Goal: Check status: Check status

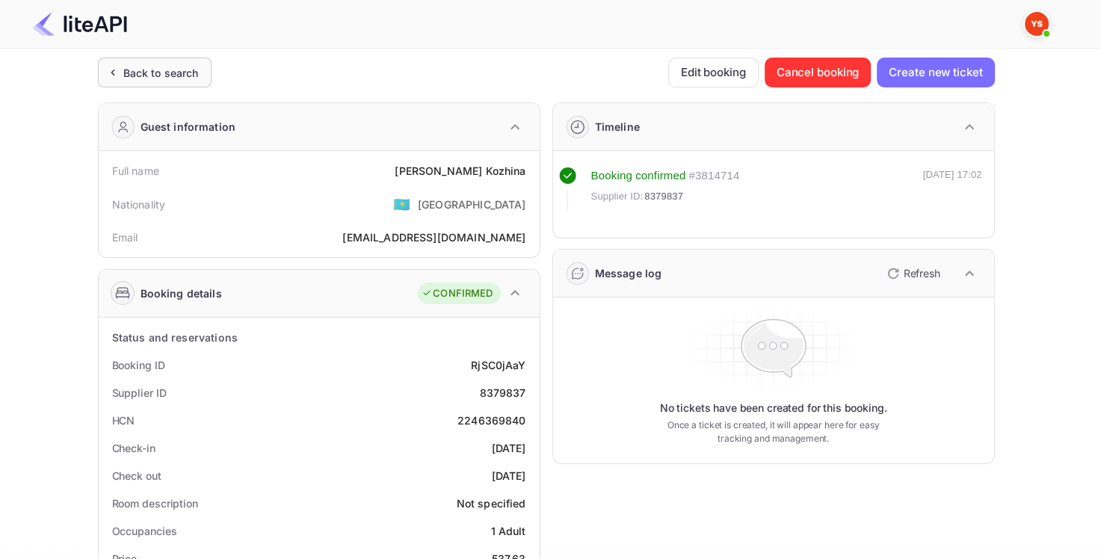
click at [123, 79] on div "Back to search" at bounding box center [160, 73] width 75 height 16
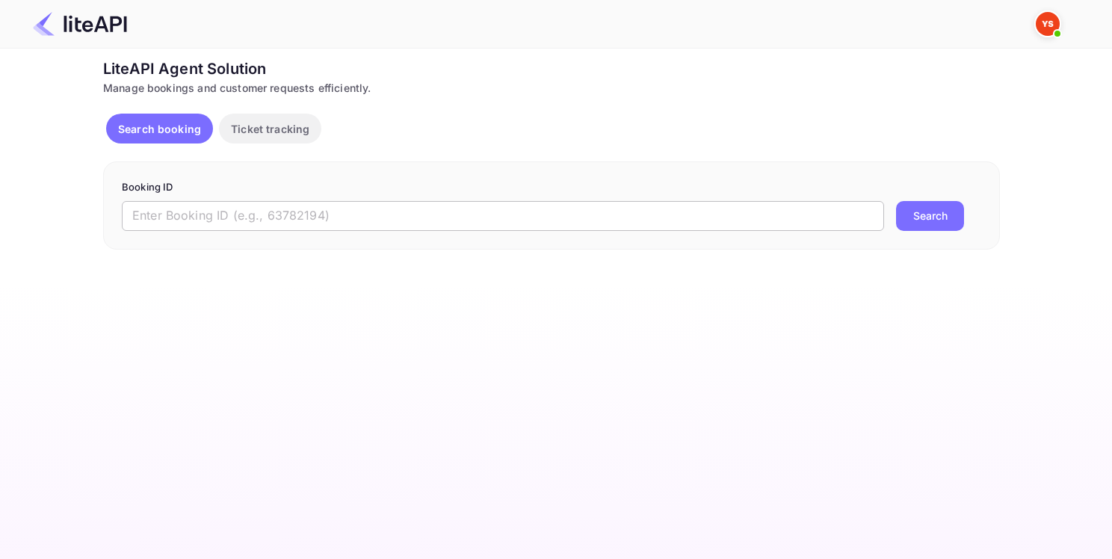
click at [270, 210] on input "text" at bounding box center [503, 216] width 762 height 30
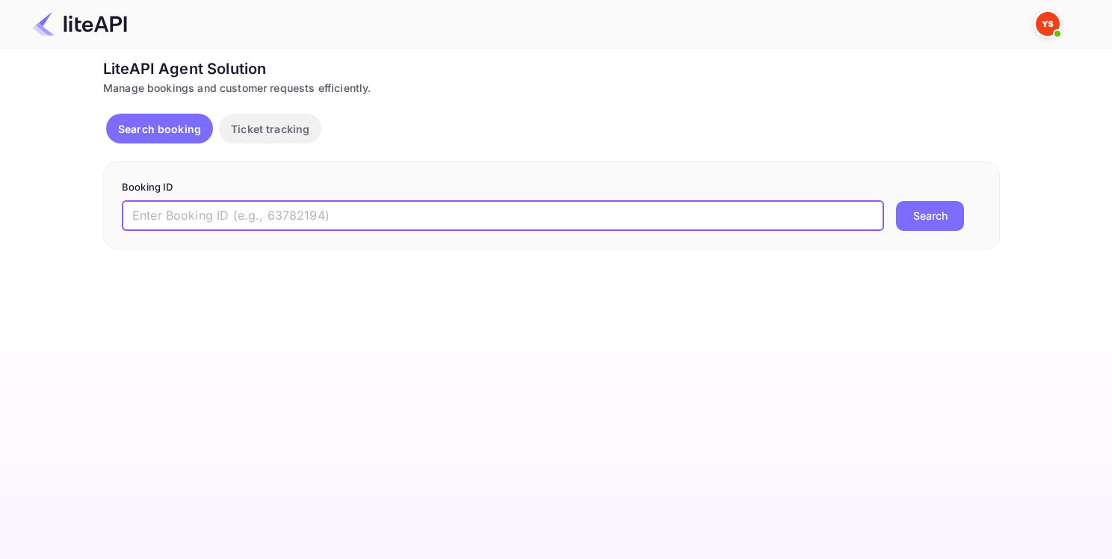
paste input "9012765"
type input "9012765"
click at [916, 224] on button "Search" at bounding box center [930, 216] width 68 height 30
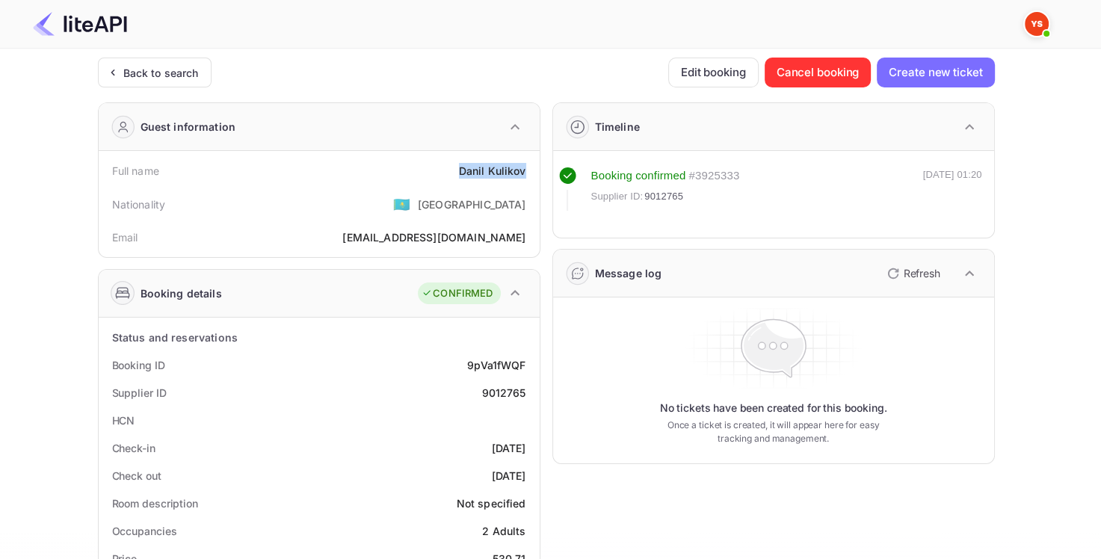
drag, startPoint x: 457, startPoint y: 168, endPoint x: 532, endPoint y: 175, distance: 75.0
click at [532, 175] on div "Full name [PERSON_NAME]" at bounding box center [319, 171] width 429 height 28
copy div "[PERSON_NAME]"
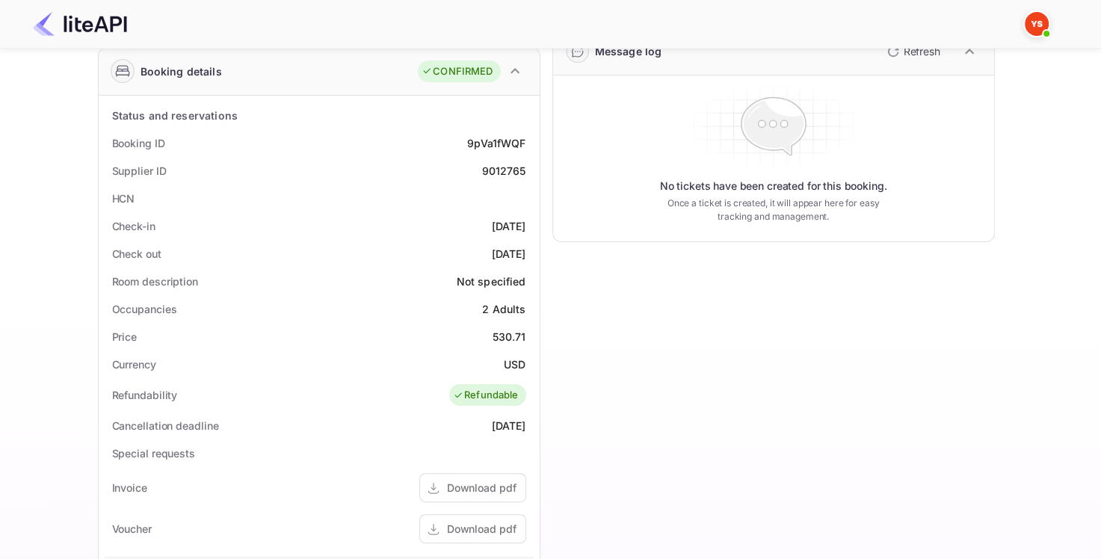
scroll to position [224, 0]
drag, startPoint x: 490, startPoint y: 330, endPoint x: 528, endPoint y: 331, distance: 38.9
click at [528, 331] on div "Price 530.71" at bounding box center [319, 335] width 429 height 28
copy div "530.71"
drag, startPoint x: 499, startPoint y: 357, endPoint x: 537, endPoint y: 361, distance: 38.3
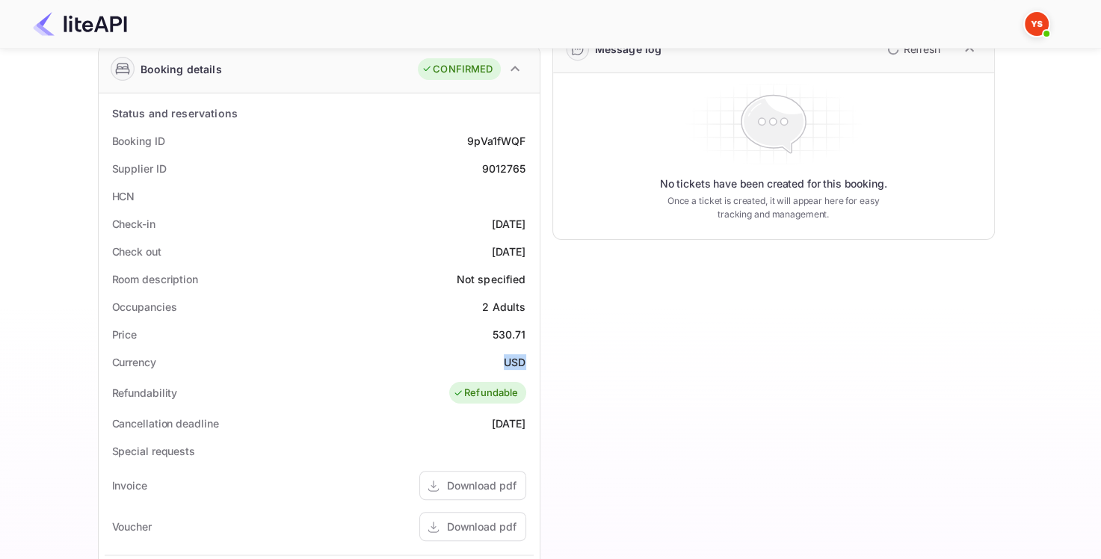
click at [537, 361] on div "Status and reservations Booking ID 9pVa1fWQF Supplier ID 9012765 HCN Check-in […" at bounding box center [319, 463] width 441 height 741
copy div "USD"
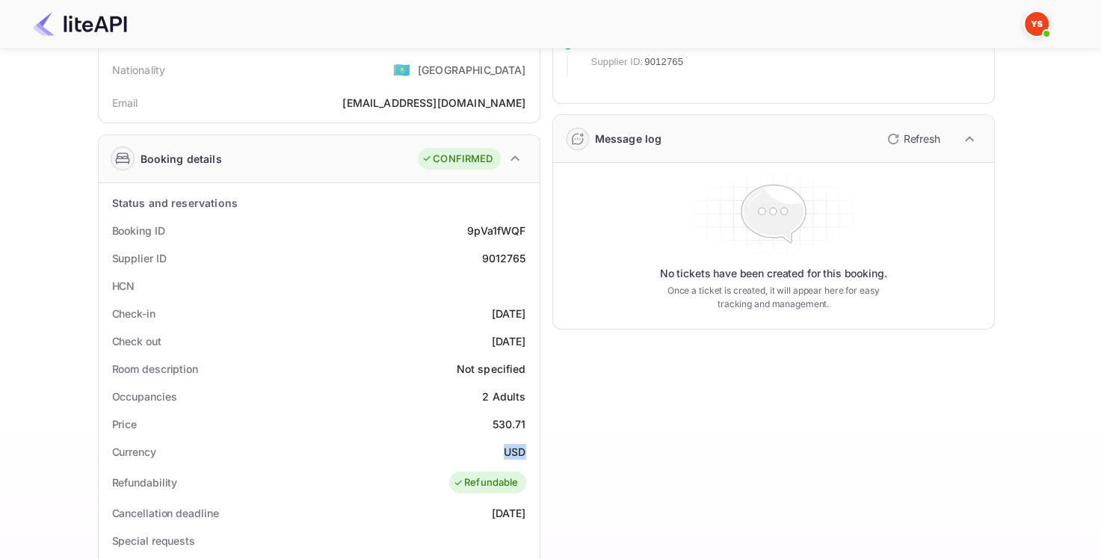
scroll to position [0, 0]
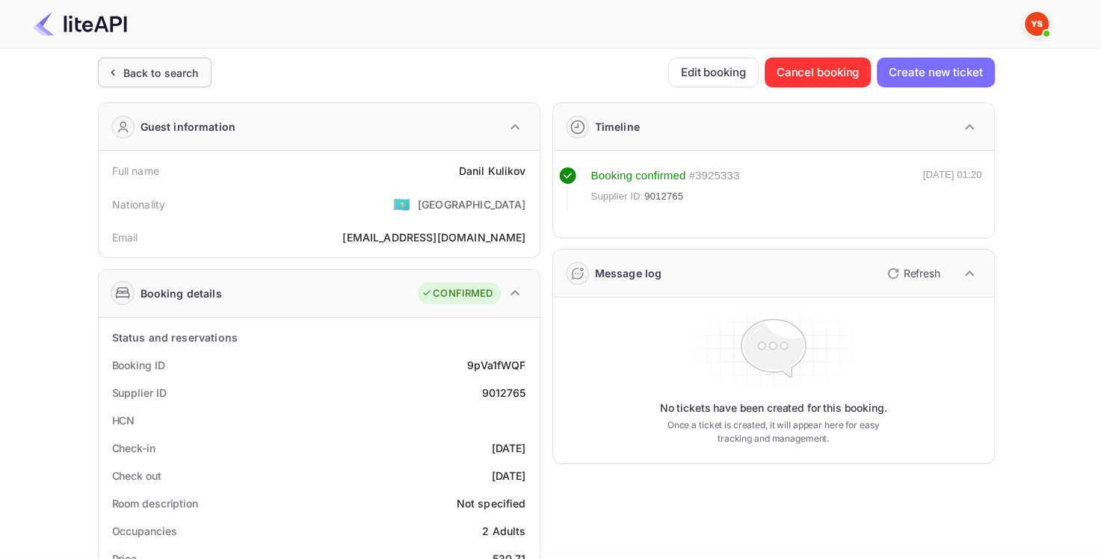
click at [138, 72] on div "Back to search" at bounding box center [160, 73] width 75 height 16
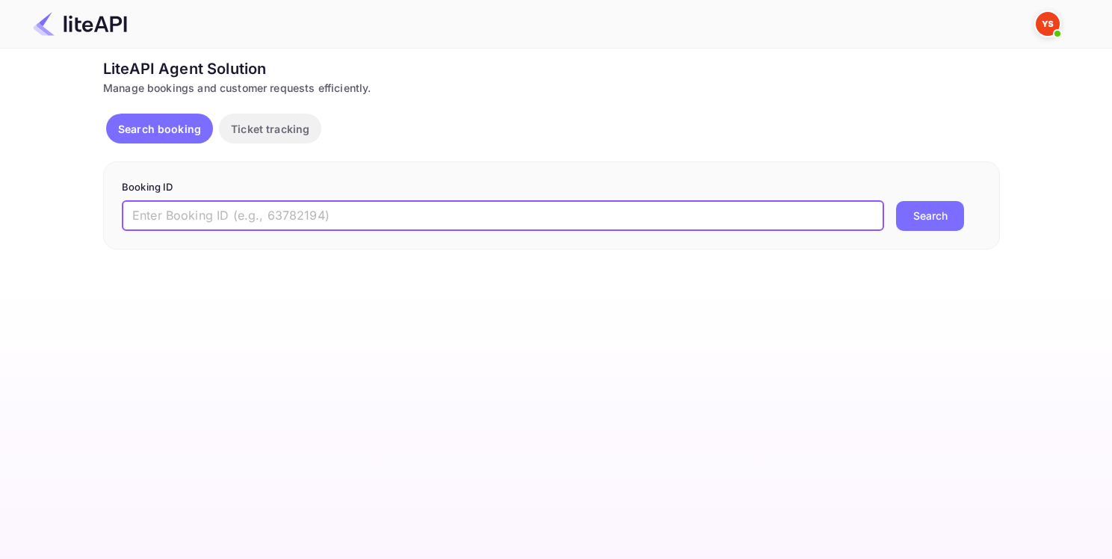
click at [305, 226] on input "text" at bounding box center [503, 216] width 762 height 30
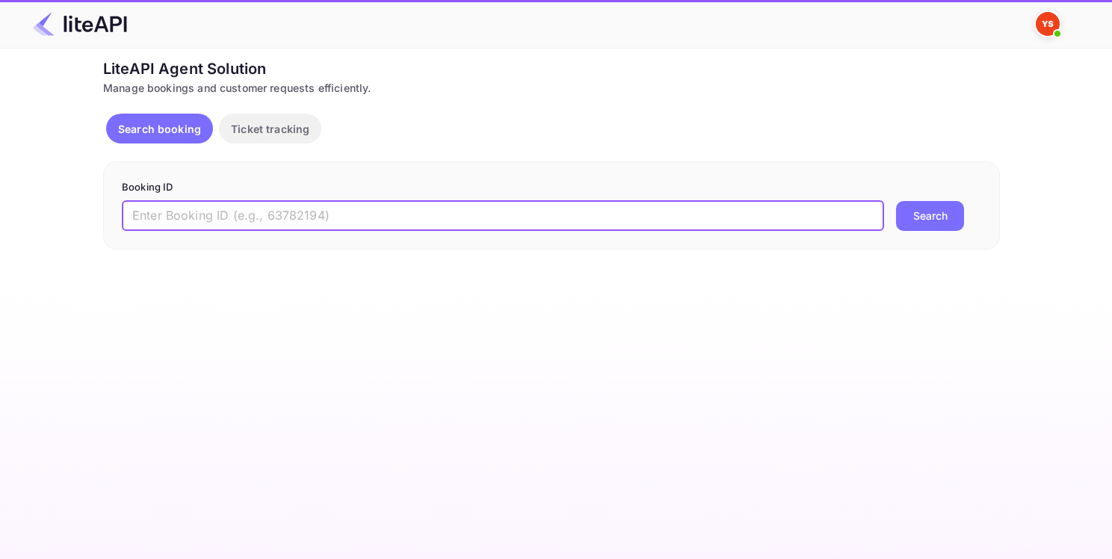
paste input "9010086"
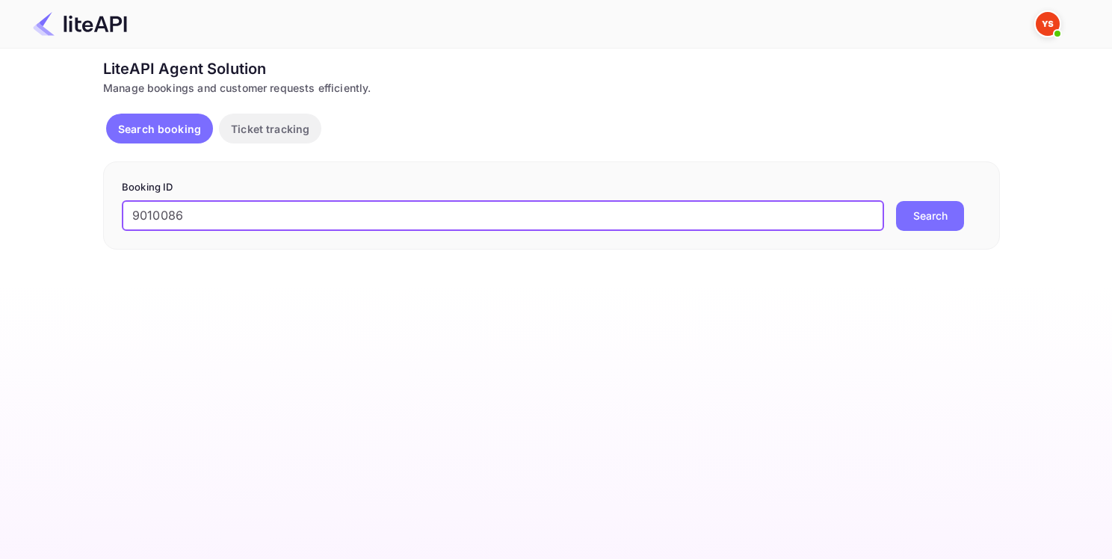
type input "9010086"
click at [910, 212] on button "Search" at bounding box center [930, 216] width 68 height 30
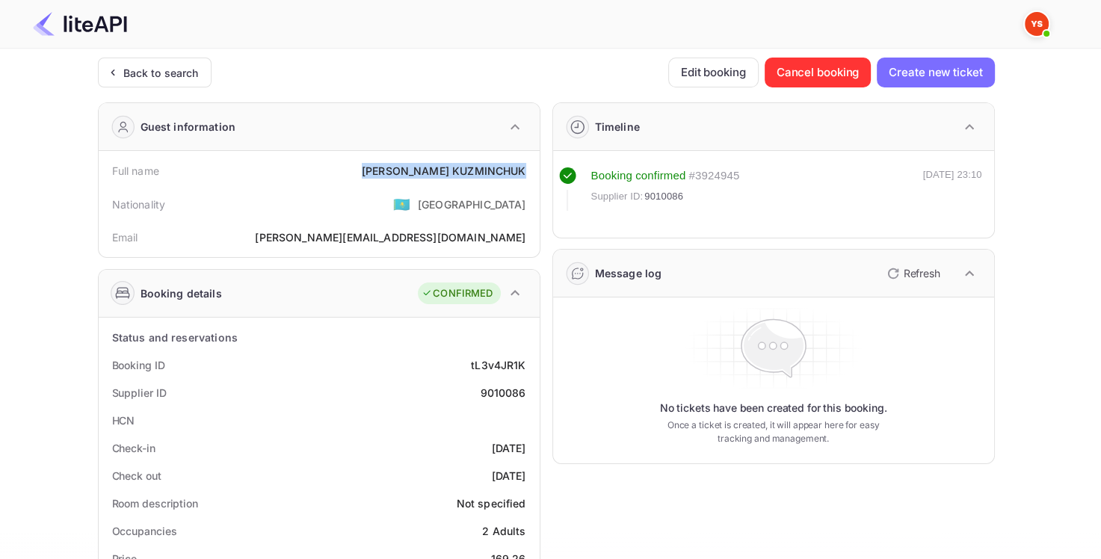
drag, startPoint x: 390, startPoint y: 170, endPoint x: 529, endPoint y: 174, distance: 139.1
click at [529, 174] on div "Full name [PERSON_NAME]" at bounding box center [319, 171] width 429 height 28
copy div "[PERSON_NAME]"
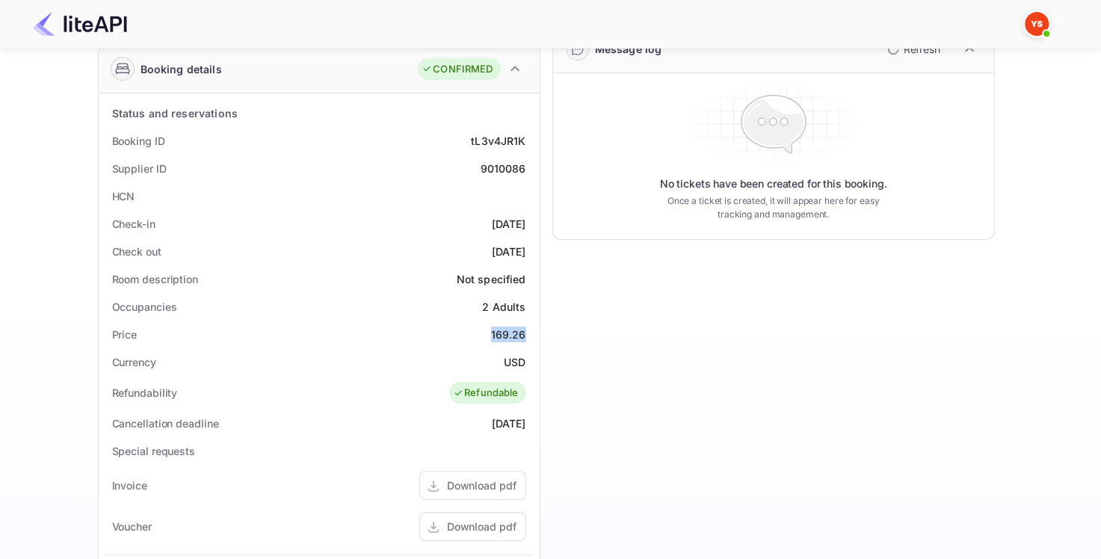
drag, startPoint x: 493, startPoint y: 332, endPoint x: 528, endPoint y: 332, distance: 34.4
click at [528, 332] on div "Price 169.26" at bounding box center [319, 335] width 429 height 28
copy div "169.26"
drag, startPoint x: 501, startPoint y: 357, endPoint x: 528, endPoint y: 361, distance: 28.0
click at [528, 361] on div "Currency USD" at bounding box center [319, 362] width 429 height 28
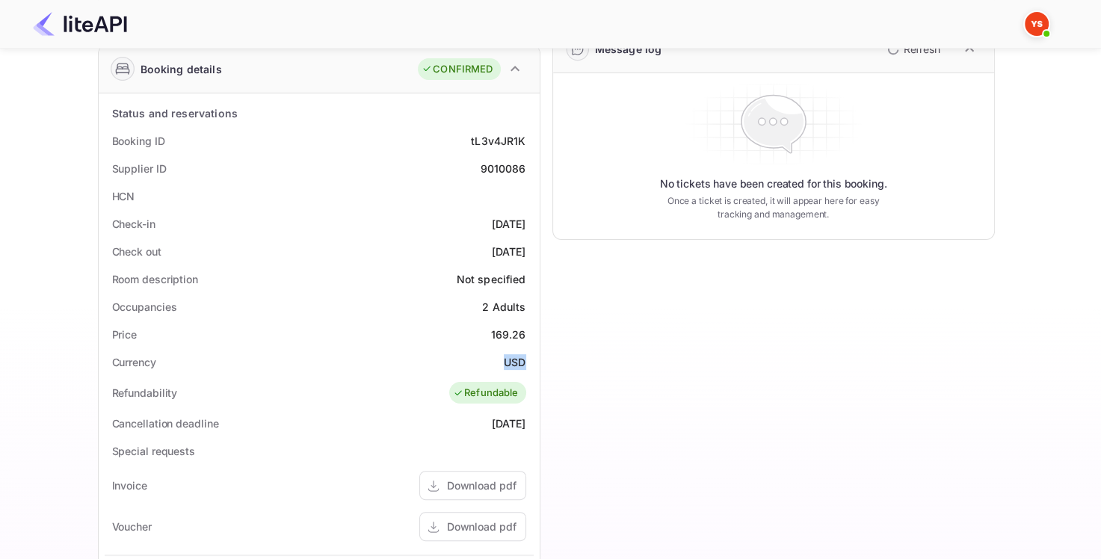
copy div "USD"
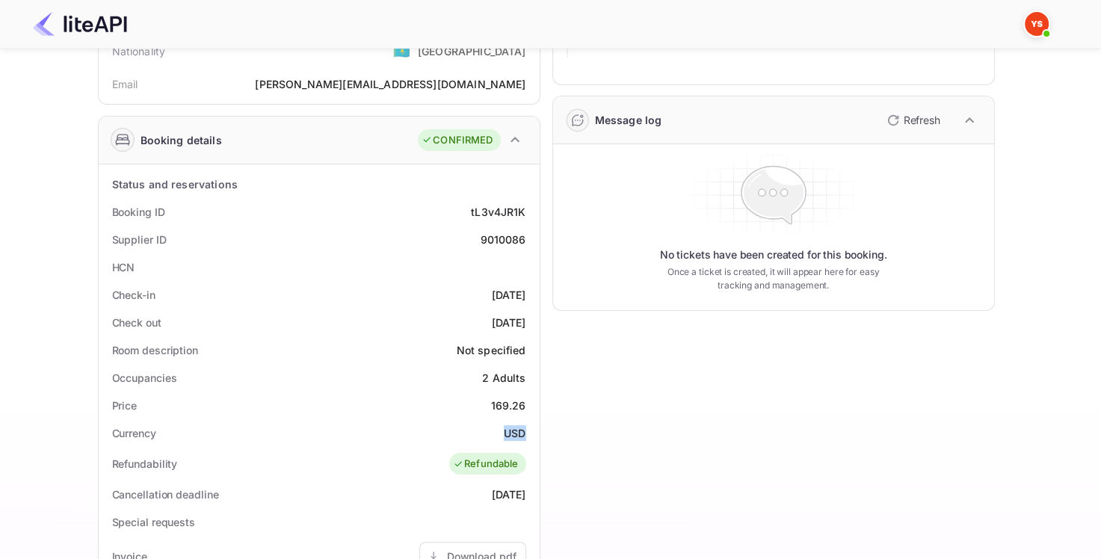
scroll to position [75, 0]
